Goal: Find specific page/section: Find specific page/section

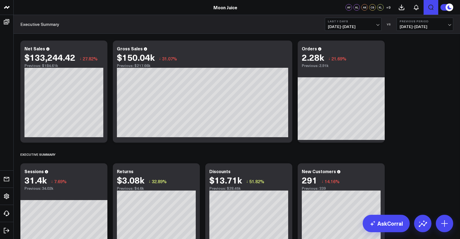
click at [428, 7] on icon "Open search" at bounding box center [430, 7] width 7 height 7
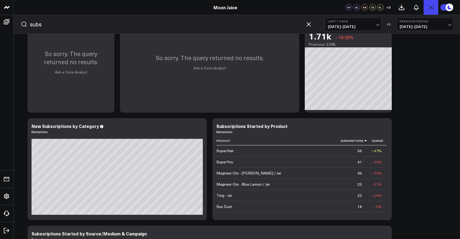
scroll to position [36, 0]
click at [363, 23] on button "Last 7 Days [DATE] - [DATE]" at bounding box center [353, 24] width 57 height 13
click at [370, 25] on span "[DATE] - [DATE]" at bounding box center [353, 26] width 51 height 4
click at [377, 25] on span "[DATE] - [DATE]" at bounding box center [353, 26] width 51 height 4
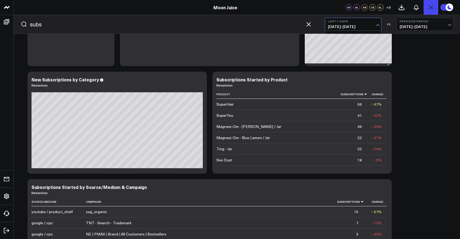
scroll to position [0, 0]
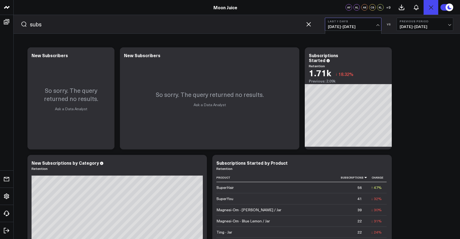
click at [335, 31] on link "[DATE]" at bounding box center [353, 36] width 56 height 10
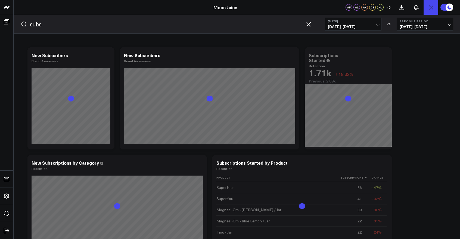
click at [337, 25] on span "[DATE] - [DATE]" at bounding box center [353, 26] width 51 height 4
click at [277, 24] on input "subs" at bounding box center [166, 24] width 272 height 8
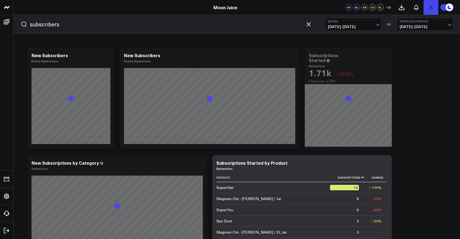
click at [21, 21] on button "submit" at bounding box center [24, 24] width 7 height 7
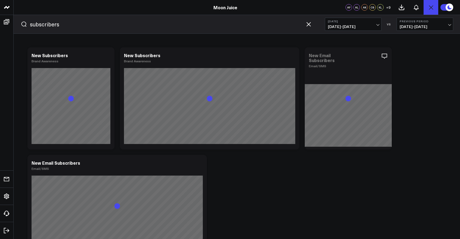
click at [351, 26] on span "[DATE] - [DATE]" at bounding box center [353, 26] width 51 height 4
click at [201, 25] on input "subscribers" at bounding box center [166, 24] width 272 height 8
type input "subscriptions"
click at [21, 21] on button "submit" at bounding box center [24, 24] width 7 height 7
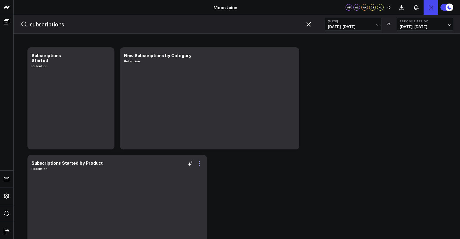
click at [199, 163] on icon at bounding box center [199, 163] width 1 height 1
click at [375, 20] on b "[DATE]" at bounding box center [353, 21] width 51 height 3
click at [309, 26] on icon "button" at bounding box center [308, 24] width 7 height 7
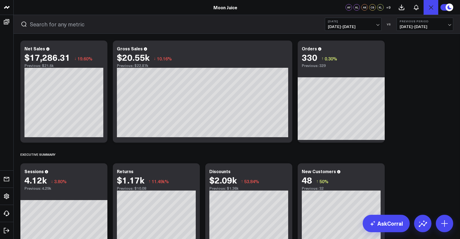
click at [353, 26] on span "[DATE] - [DATE]" at bounding box center [353, 26] width 51 height 4
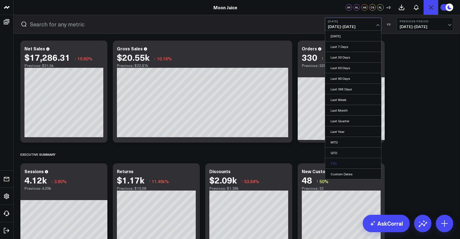
click at [344, 160] on link "YTD" at bounding box center [353, 163] width 56 height 10
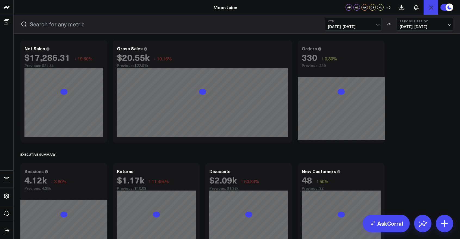
click at [156, 22] on input "text" at bounding box center [171, 24] width 282 height 8
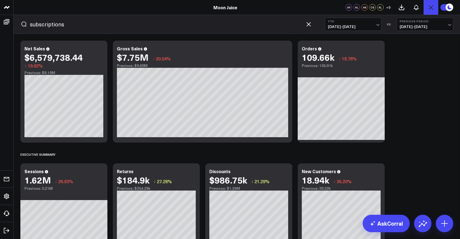
type input "subscriptions"
click at [21, 21] on button "submit" at bounding box center [24, 24] width 7 height 7
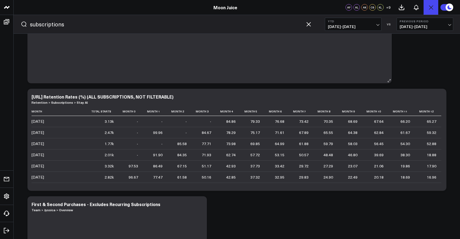
scroll to position [743, 0]
